Goal: Task Accomplishment & Management: Complete application form

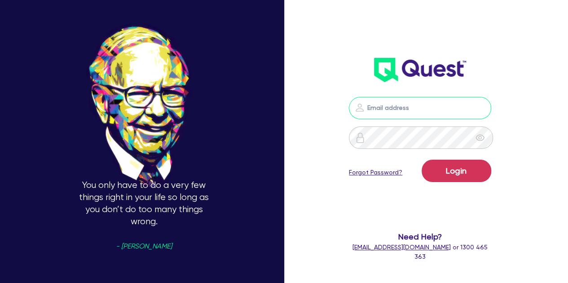
type input "[PERSON_NAME][EMAIL_ADDRESS][PERSON_NAME][DOMAIN_NAME]"
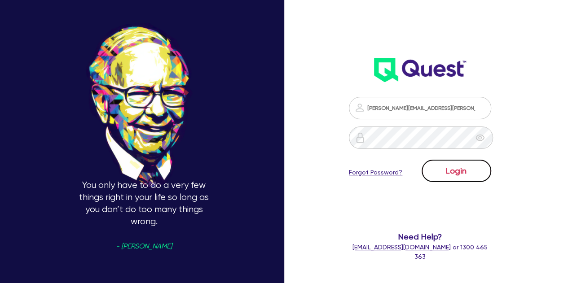
click at [450, 170] on button "Login" at bounding box center [456, 171] width 70 height 22
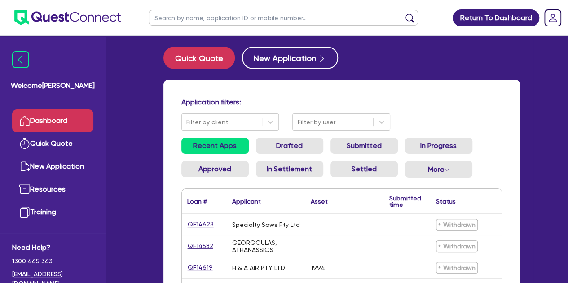
scroll to position [1, 0]
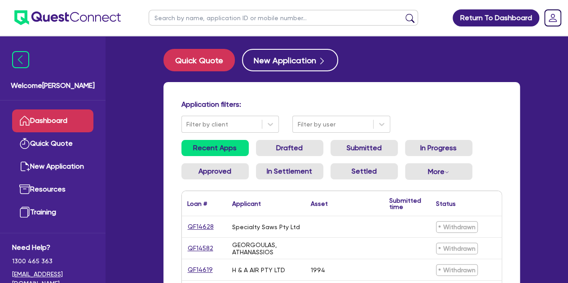
click at [177, 22] on input "text" at bounding box center [282, 18] width 269 height 16
type input "holdi"
click at [402, 13] on button "submit" at bounding box center [409, 19] width 14 height 13
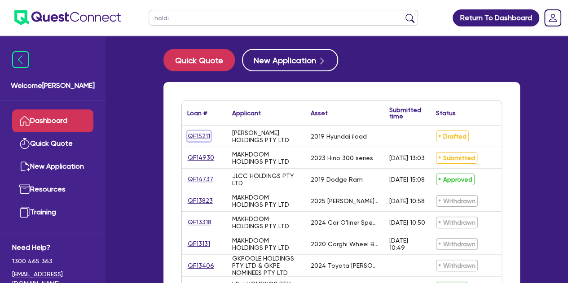
click at [190, 140] on link "QF15211" at bounding box center [198, 136] width 23 height 10
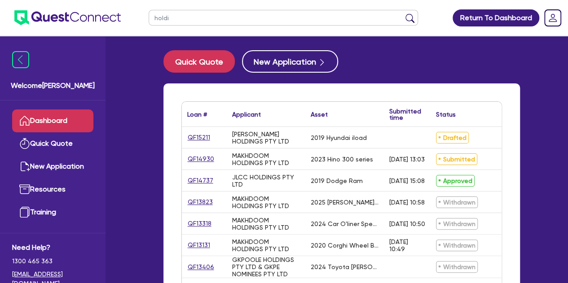
select select "CARS_AND_LIGHT_TRUCKS"
select select "PASSENGER_VEHICLES"
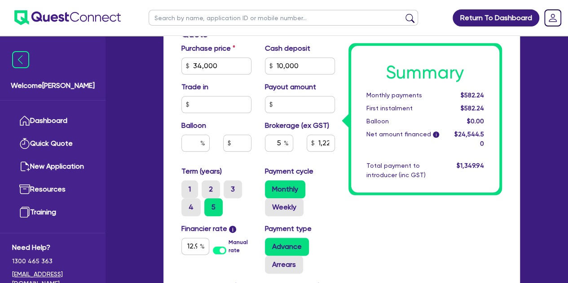
scroll to position [413, 0]
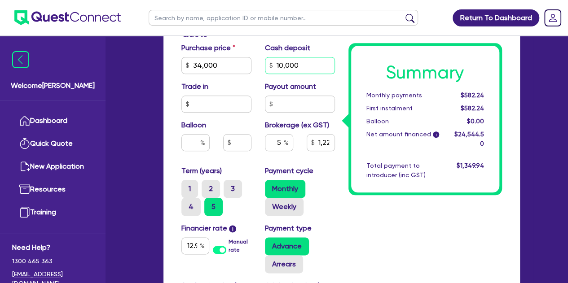
click at [312, 63] on input "10,000" at bounding box center [300, 65] width 70 height 17
type input "1"
type input "34,000"
type input "1,227.22"
click at [201, 108] on input "text" at bounding box center [216, 104] width 70 height 17
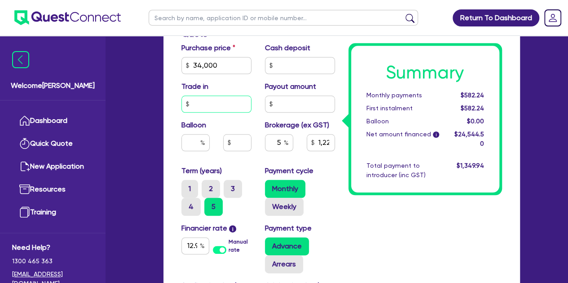
type input "34,000"
type input "1,727.23"
type input "10,000"
type input "34,000"
type input "1,727.23"
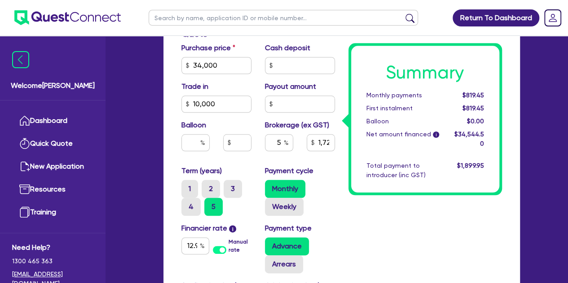
click at [368, 219] on div "Summary Monthly payments $819.45 First instalment $819.45 Balloon $0.00 Net amo…" at bounding box center [424, 88] width 167 height 603
type input "34,000"
type input "1,227.22"
click at [197, 248] on input "12.95" at bounding box center [195, 245] width 28 height 17
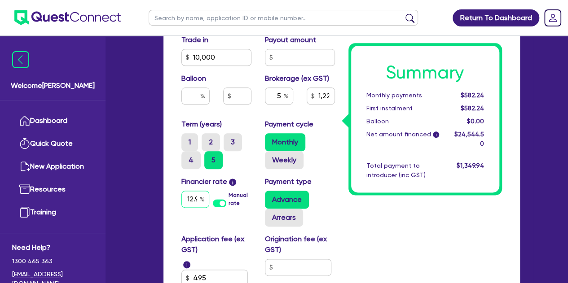
scroll to position [482, 0]
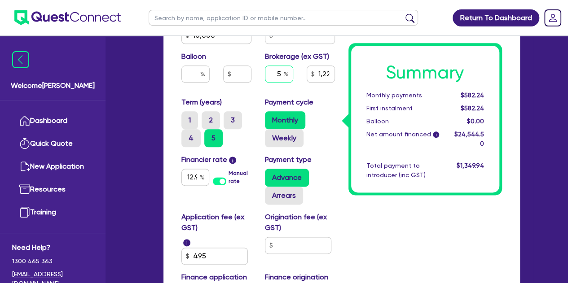
type input "34,000"
type input "1,227.22"
click at [284, 75] on div "5" at bounding box center [279, 74] width 28 height 17
type input "34,000"
type input "1,227.22"
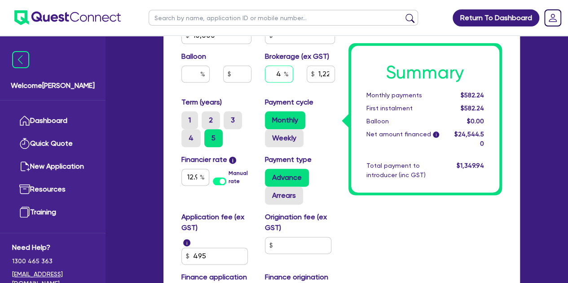
type input "4"
type input "34,000"
type input "1,227.22"
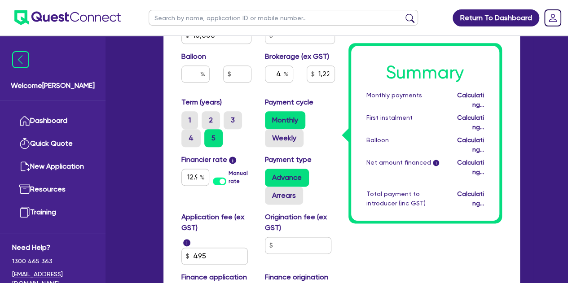
click at [384, 243] on div "Summary Monthly payments Calculating... First instalment Calculating... Balloon…" at bounding box center [424, 20] width 167 height 603
type input "34,000"
type input "981.78"
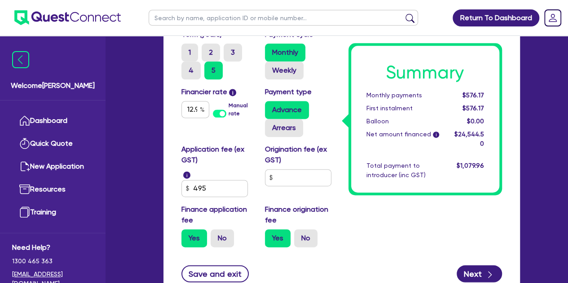
scroll to position [554, 0]
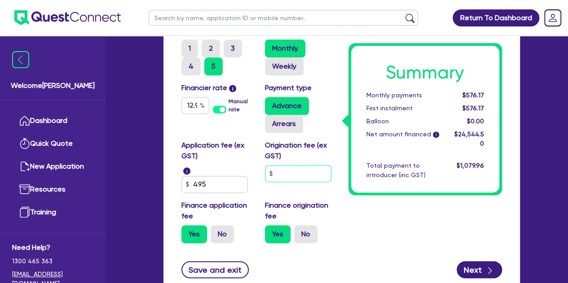
click at [299, 175] on input "text" at bounding box center [298, 173] width 66 height 17
type input "900"
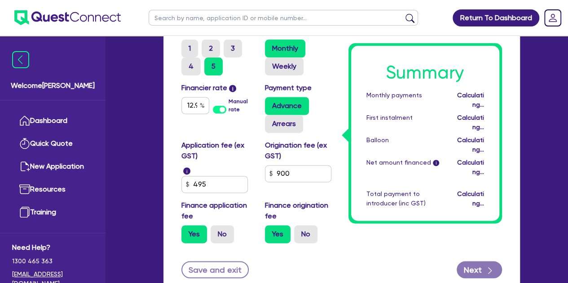
type input "34,000"
type input "1,021.38"
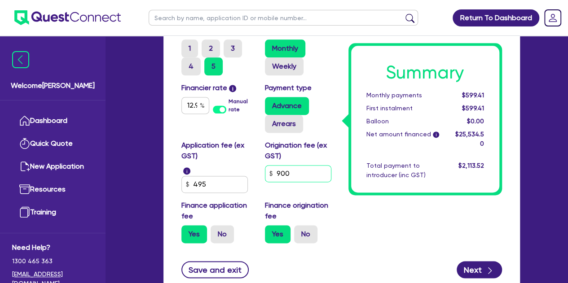
click at [303, 176] on input "900" at bounding box center [298, 173] width 66 height 17
type input "9"
type input "750"
type input "34,000"
type input "1,021.38"
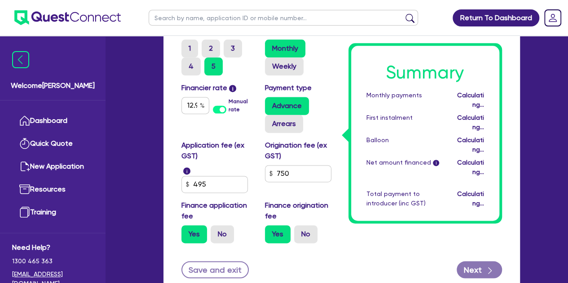
type input "34,000"
type input "1,014.78"
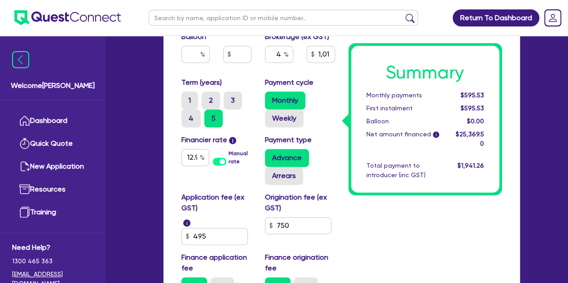
scroll to position [503, 0]
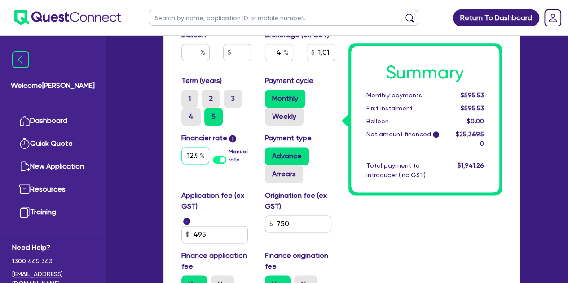
click at [197, 157] on input "12.95" at bounding box center [195, 155] width 28 height 17
click at [194, 155] on input "12.95" at bounding box center [195, 155] width 28 height 17
type input "1"
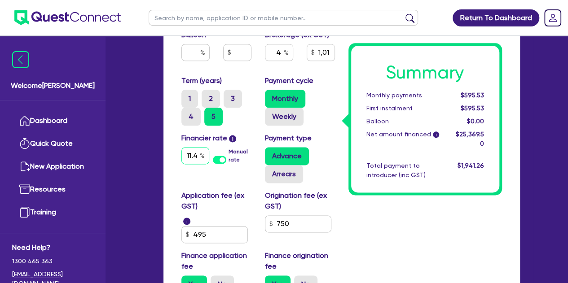
type input "11.4"
type input "34,000"
type input "1,014.78"
click at [282, 53] on input "4" at bounding box center [279, 52] width 28 height 17
type input "34,000"
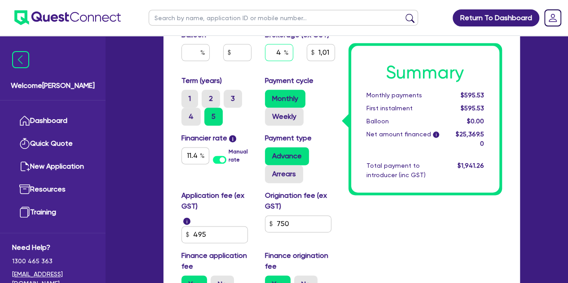
type input "1,014.78"
type input "5"
type input "34,000"
type input "1,014.78"
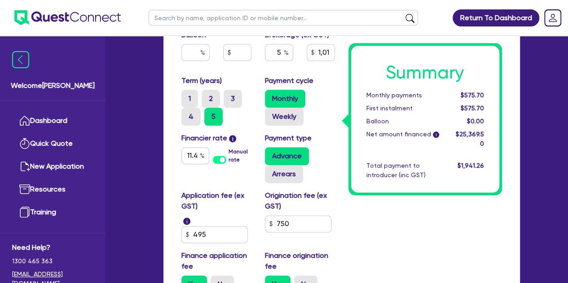
type input "34,000"
type input "1,268.47"
click at [299, 220] on input "750" at bounding box center [298, 223] width 66 height 17
type input "7"
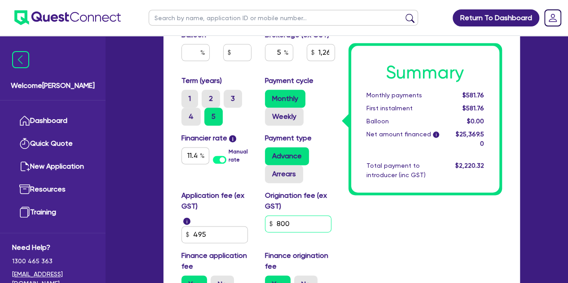
type input "800"
type input "34,000"
type input "1,268.47"
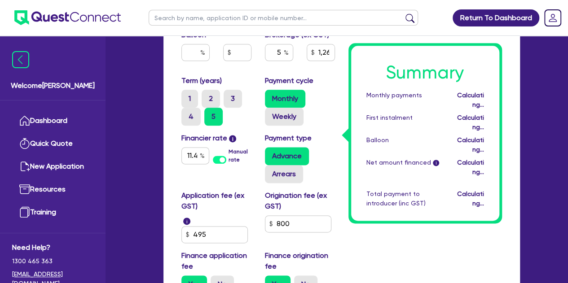
type input "34,000"
type input "1,271.22"
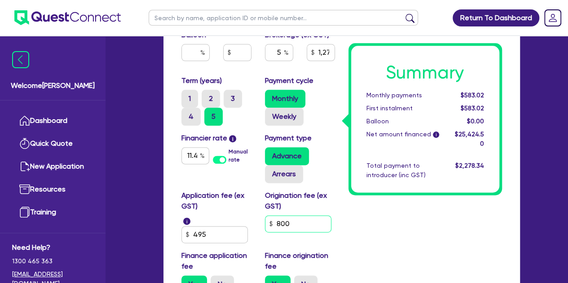
click at [292, 226] on input "800" at bounding box center [298, 223] width 66 height 17
type input "8"
type input "900"
type input "34,000"
type input "1,271.22"
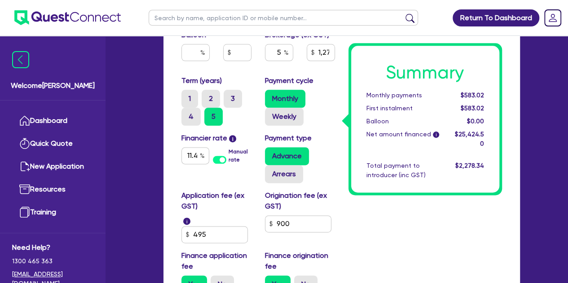
type input "34,000"
type input "1,276.72"
click at [316, 221] on input "900" at bounding box center [298, 223] width 66 height 17
type input "9"
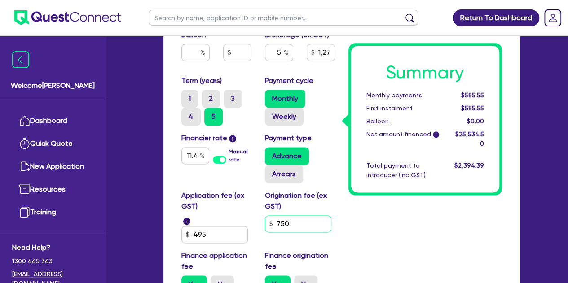
type input "750"
type input "34,000"
type input "1,276.72"
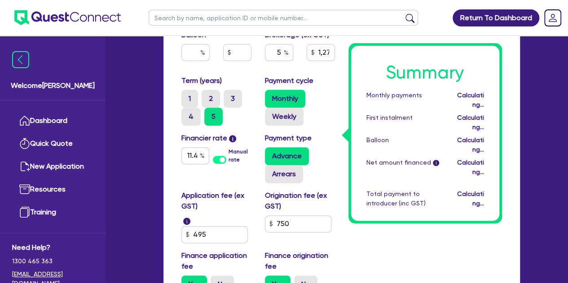
type input "34,000"
type input "1,268.47"
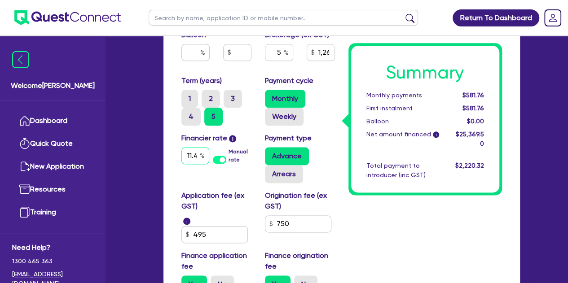
click at [200, 159] on div "11.4" at bounding box center [195, 155] width 28 height 17
click at [197, 157] on input "11.4" at bounding box center [195, 155] width 28 height 17
click at [195, 157] on input "11.4" at bounding box center [195, 155] width 28 height 17
type input "1"
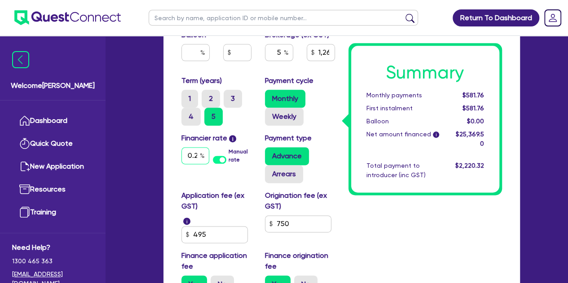
scroll to position [0, 5]
type input "10.25"
type input "34,000"
type input "1,268.47"
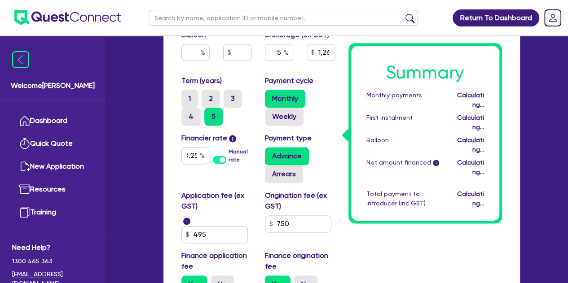
type input "34,000"
type input "1,268.47"
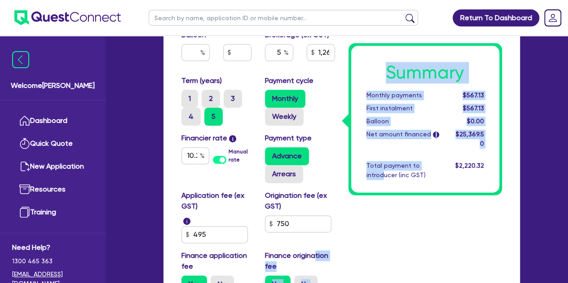
drag, startPoint x: 384, startPoint y: 228, endPoint x: 301, endPoint y: 262, distance: 89.9
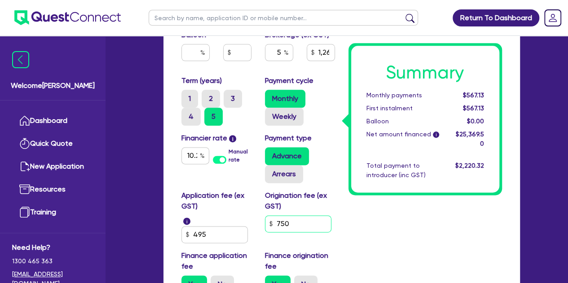
click at [300, 225] on input "750" at bounding box center [298, 223] width 66 height 17
type input "7"
type input "900"
type input "34,000"
type input "1,268.47"
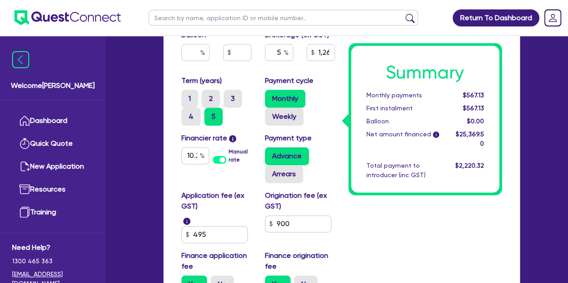
type input "34,000"
type input "1,276.72"
